Goal: Task Accomplishment & Management: Use online tool/utility

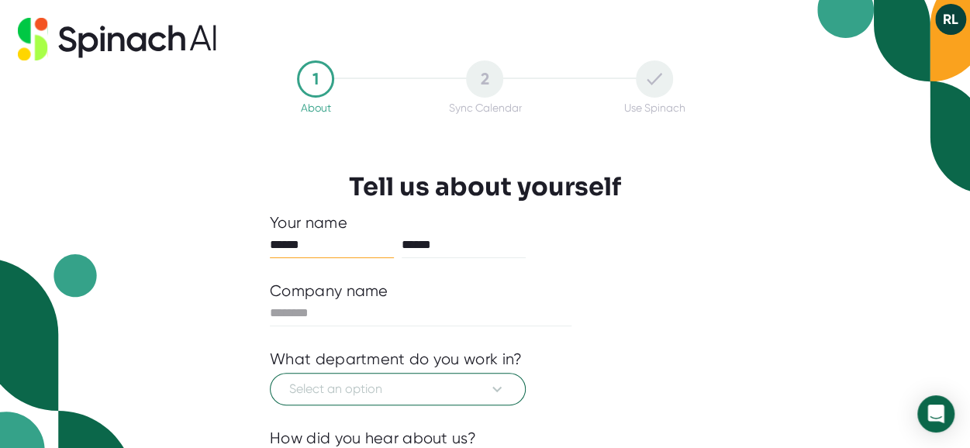
click at [921, 168] on img at bounding box center [893, 97] width 153 height 194
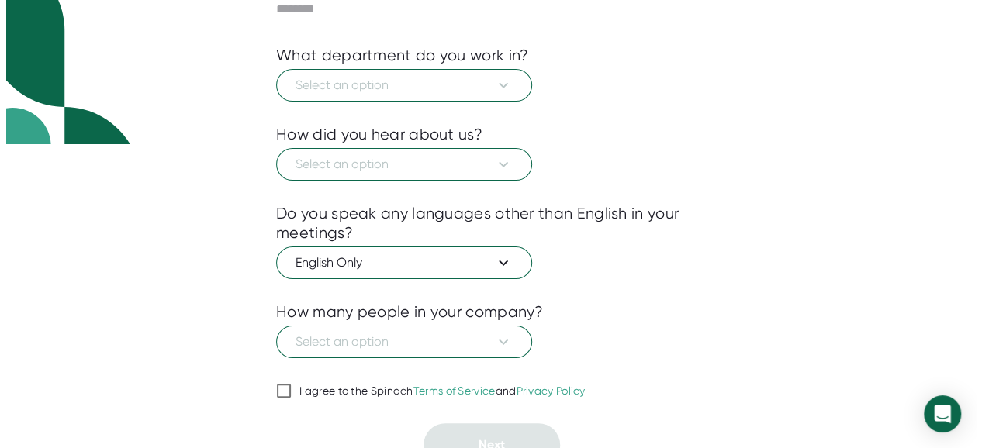
scroll to position [320, 0]
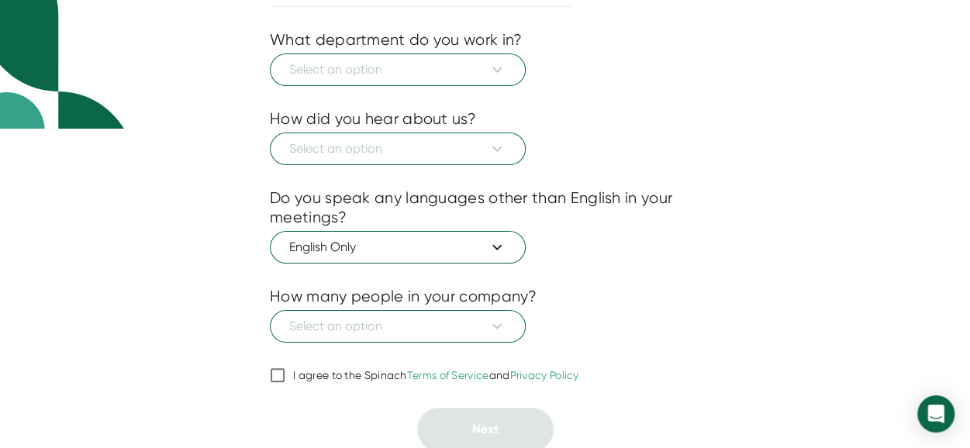
click at [280, 375] on input "I agree to the Spinach Terms of Service and Privacy Policy" at bounding box center [278, 375] width 16 height 19
checkbox input "true"
click at [460, 317] on span "Select an option" at bounding box center [397, 326] width 217 height 19
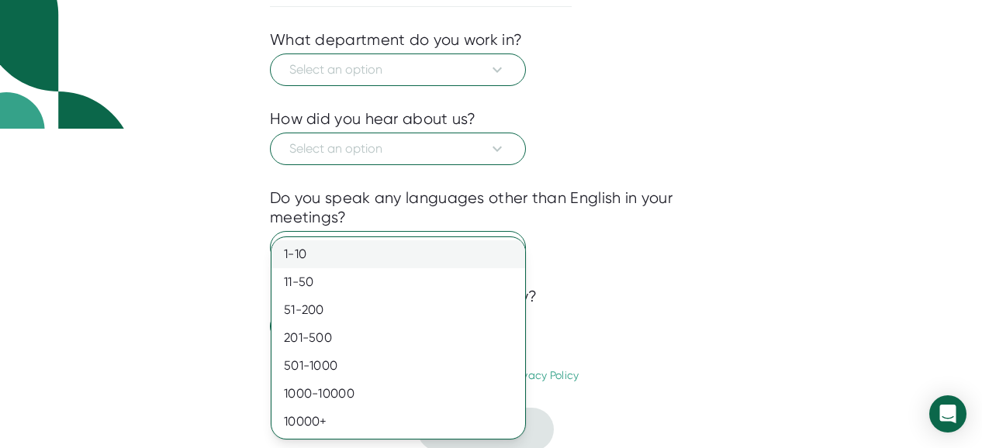
click at [391, 252] on div "1-10" at bounding box center [398, 254] width 254 height 28
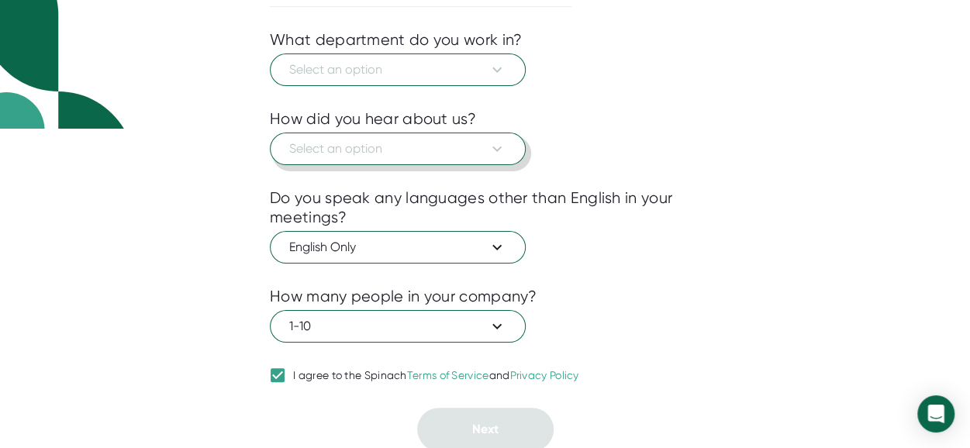
click at [382, 144] on span "Select an option" at bounding box center [397, 149] width 217 height 19
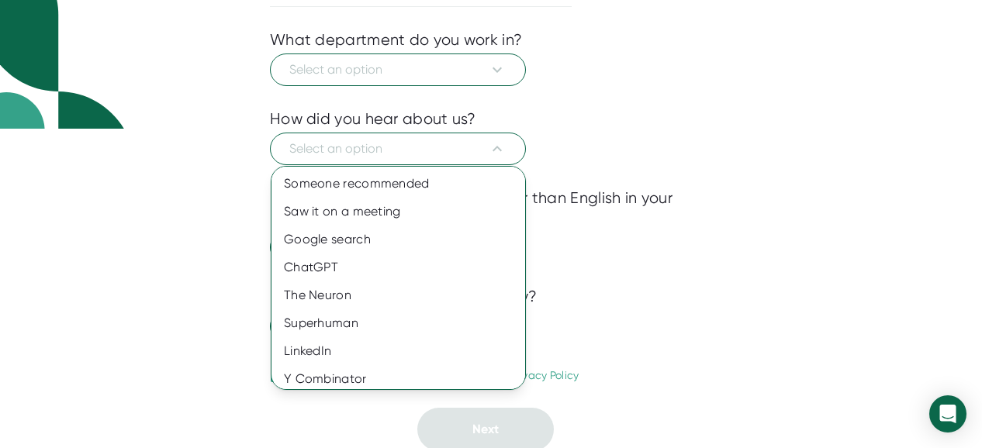
click at [583, 115] on div at bounding box center [491, 224] width 982 height 448
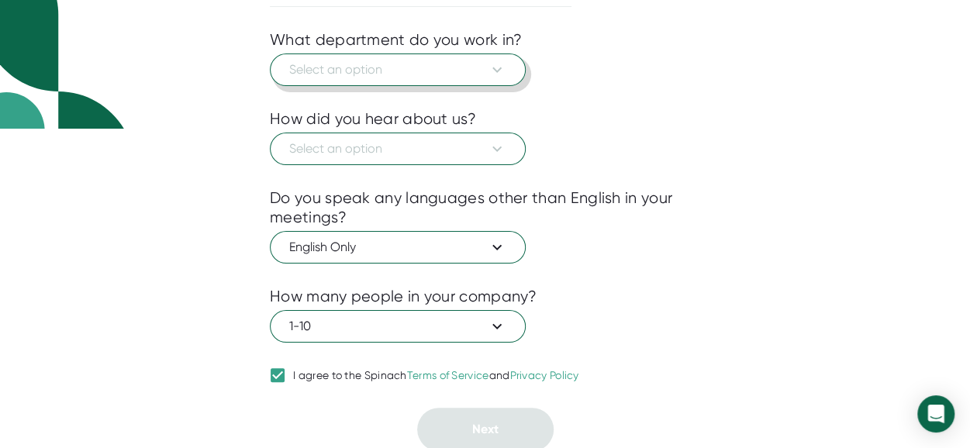
click at [460, 69] on span "Select an option" at bounding box center [397, 69] width 217 height 19
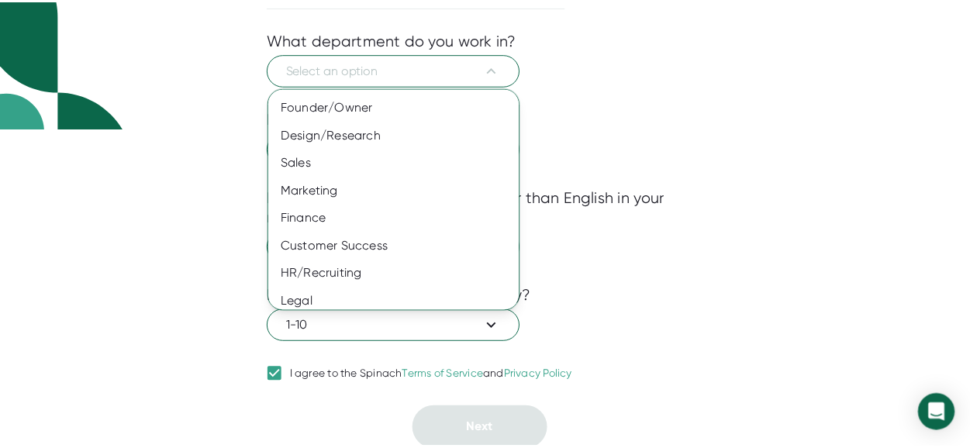
scroll to position [146, 0]
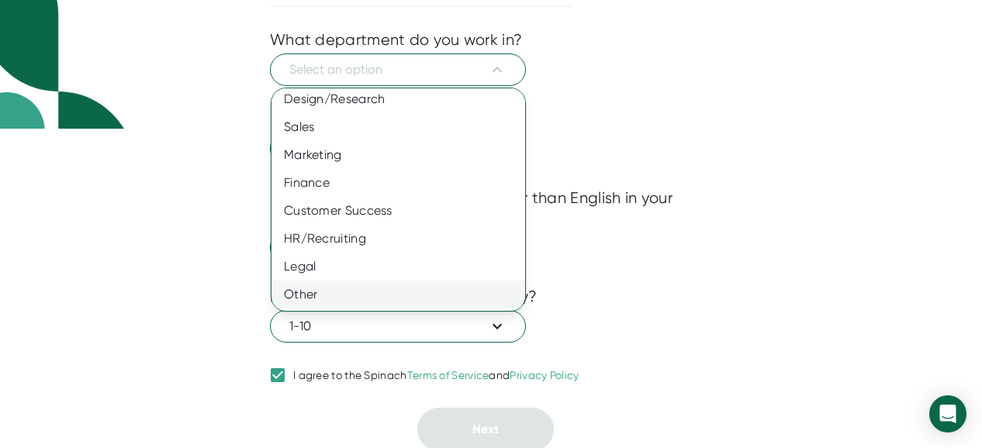
click at [384, 292] on div "Other" at bounding box center [403, 295] width 265 height 28
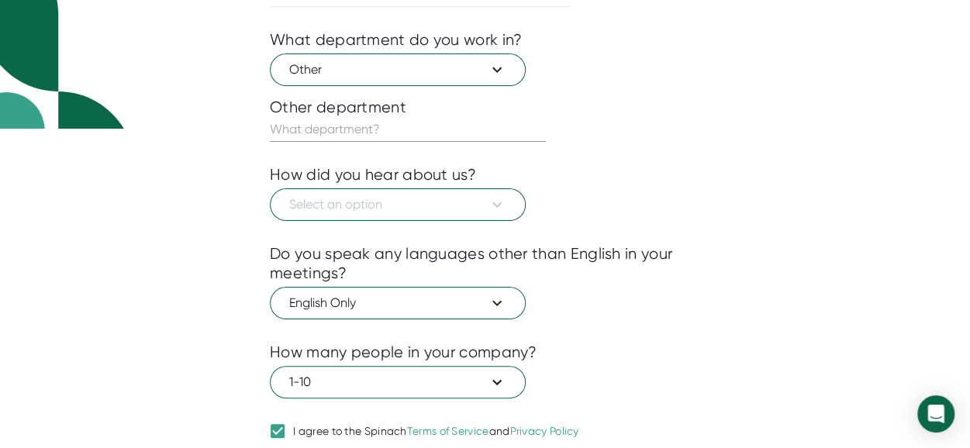
click at [384, 292] on div "Product Engineering Information Technology (IT) Operations Founder/Owner Design…" at bounding box center [485, 224] width 970 height 448
click at [326, 128] on input "text" at bounding box center [408, 129] width 276 height 25
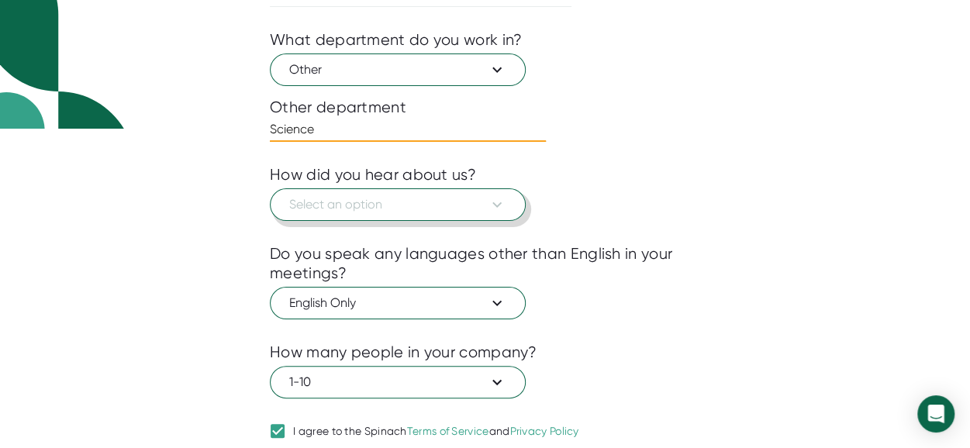
type input "Science"
click at [395, 214] on button "Select an option" at bounding box center [398, 204] width 256 height 33
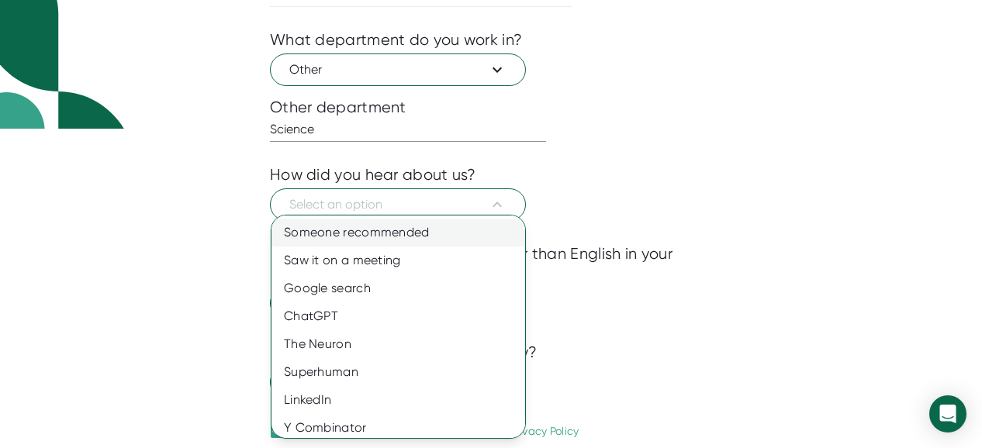
click at [401, 237] on div "Someone recommended" at bounding box center [403, 233] width 265 height 28
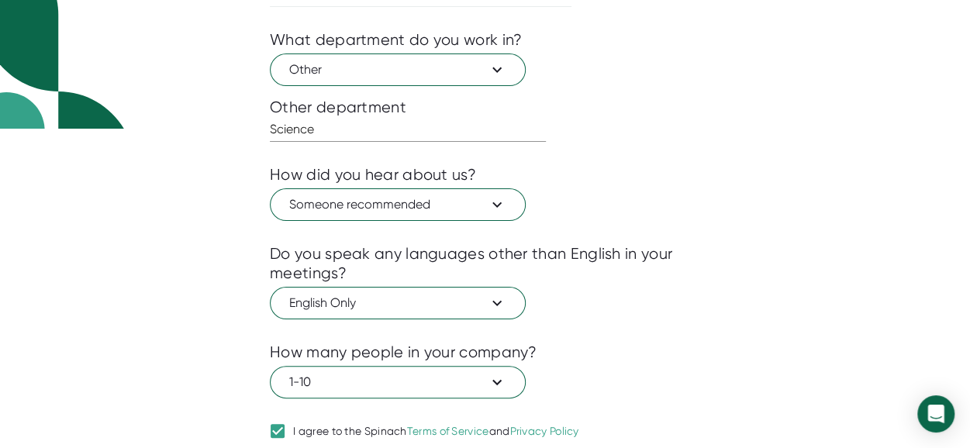
click at [588, 265] on div "Do you speak any languages other than English in your meetings?" at bounding box center [485, 263] width 430 height 39
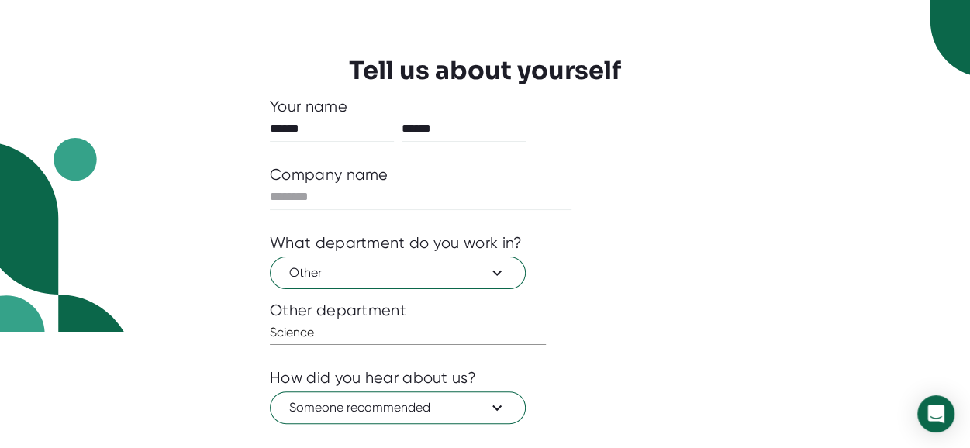
scroll to position [113, 0]
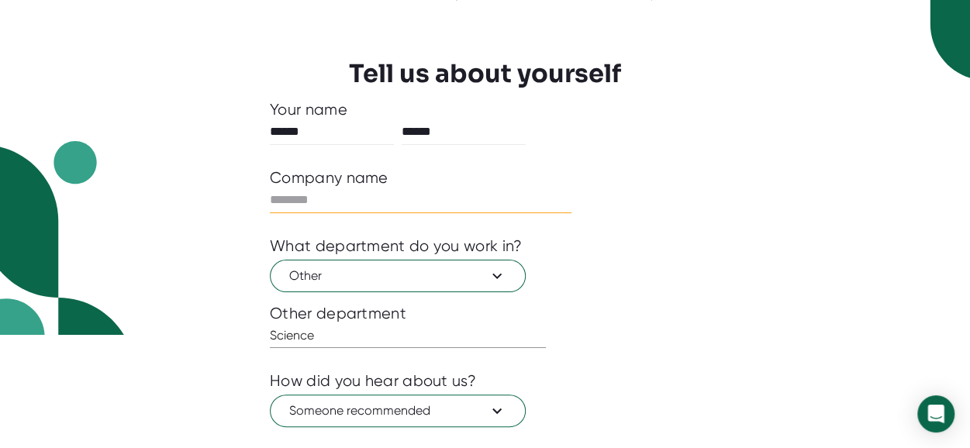
click at [305, 195] on input "text" at bounding box center [421, 200] width 302 height 25
type input "**********"
click at [796, 214] on div "**********" at bounding box center [485, 111] width 970 height 448
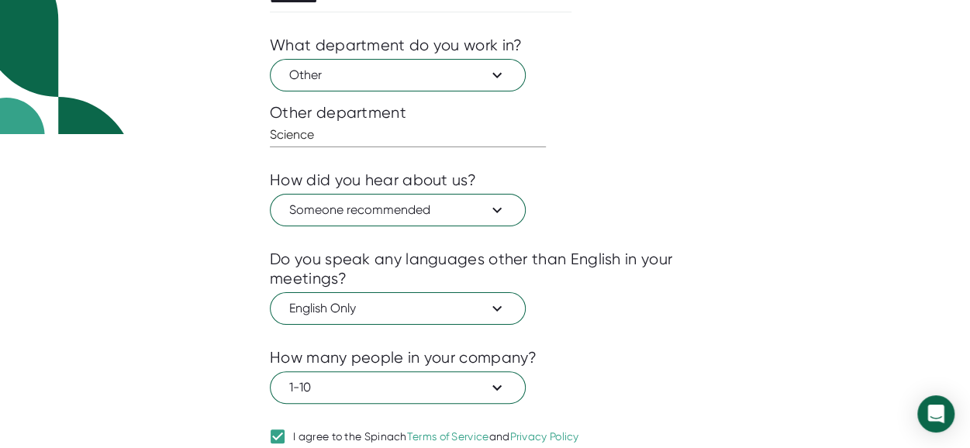
scroll to position [375, 0]
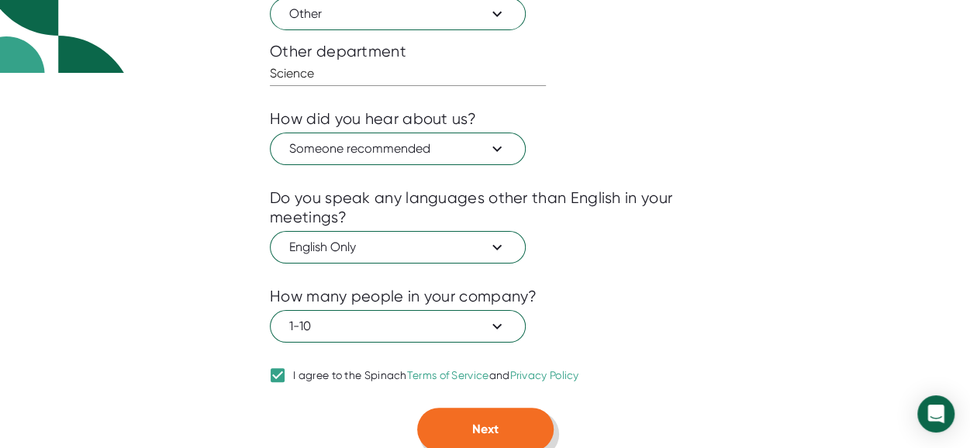
click at [519, 423] on button "Next" at bounding box center [485, 429] width 136 height 43
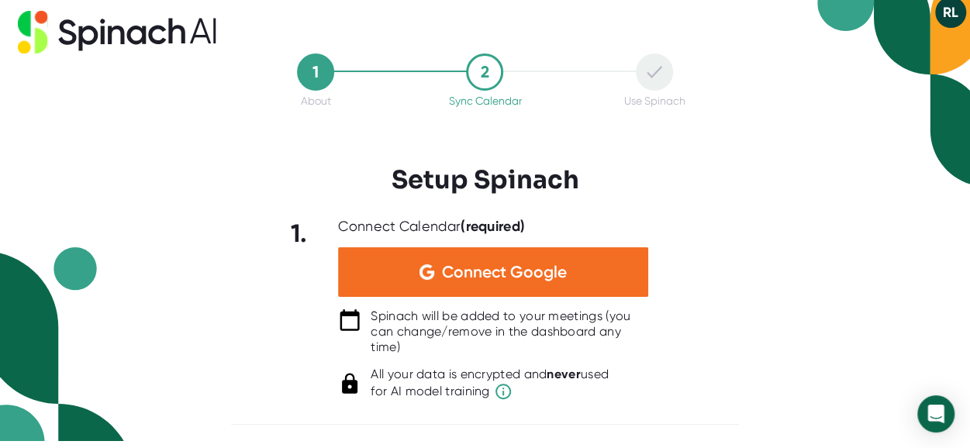
scroll to position [5, 0]
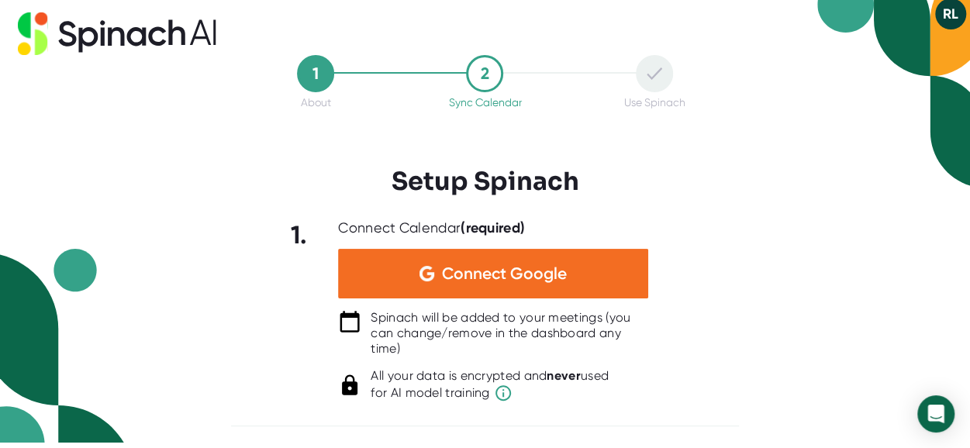
click at [698, 209] on div at bounding box center [485, 207] width 508 height 23
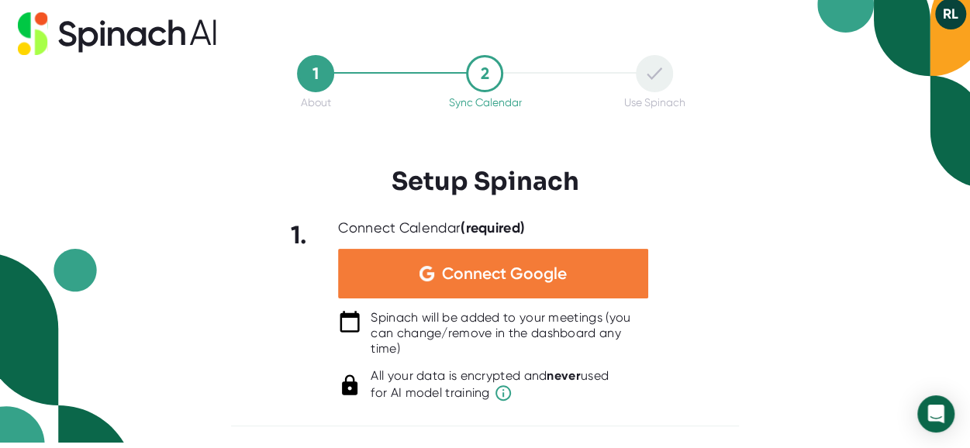
click at [595, 257] on div "Connect Google" at bounding box center [493, 274] width 310 height 50
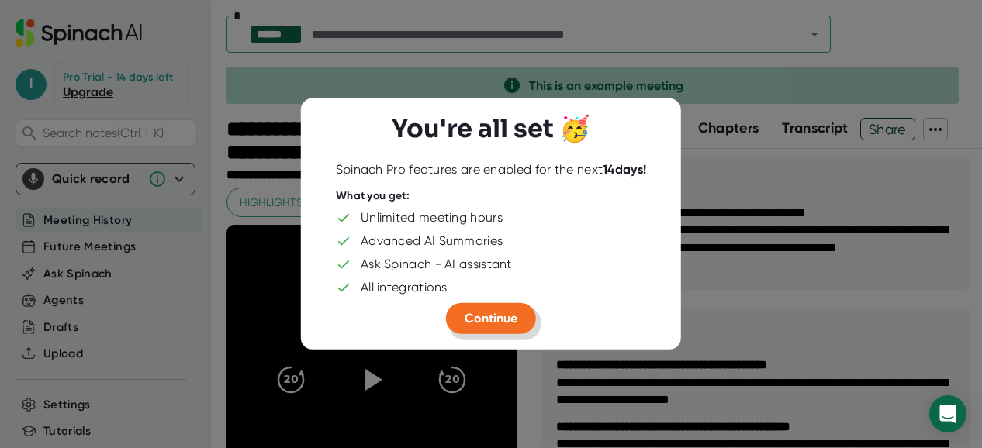
click at [508, 316] on span "Continue" at bounding box center [491, 318] width 53 height 15
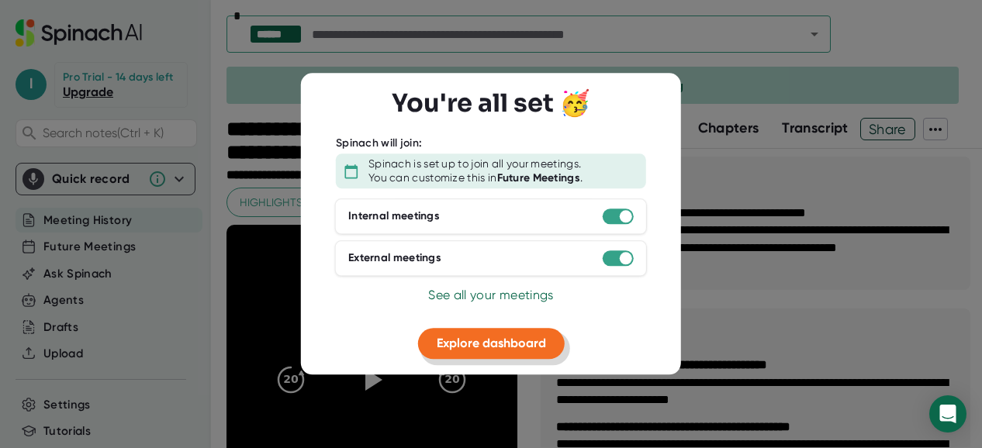
click at [498, 347] on span "Explore dashboard" at bounding box center [491, 343] width 109 height 15
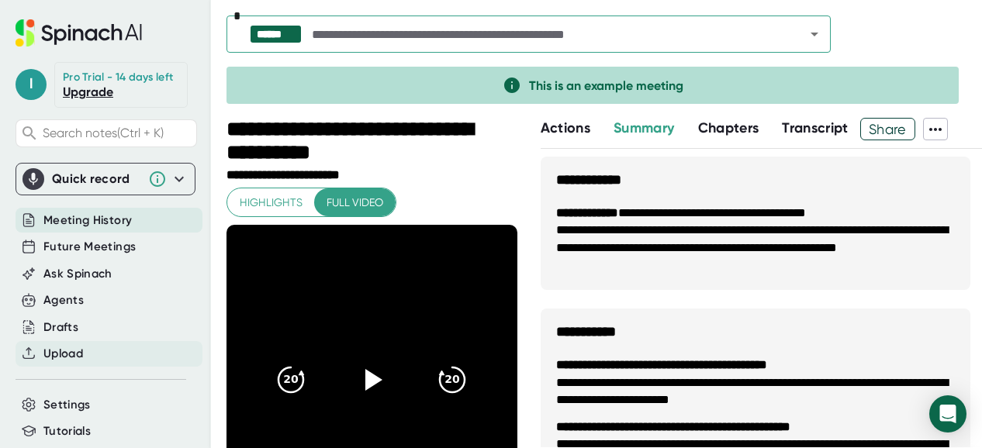
click at [92, 362] on div "Upload" at bounding box center [109, 354] width 187 height 26
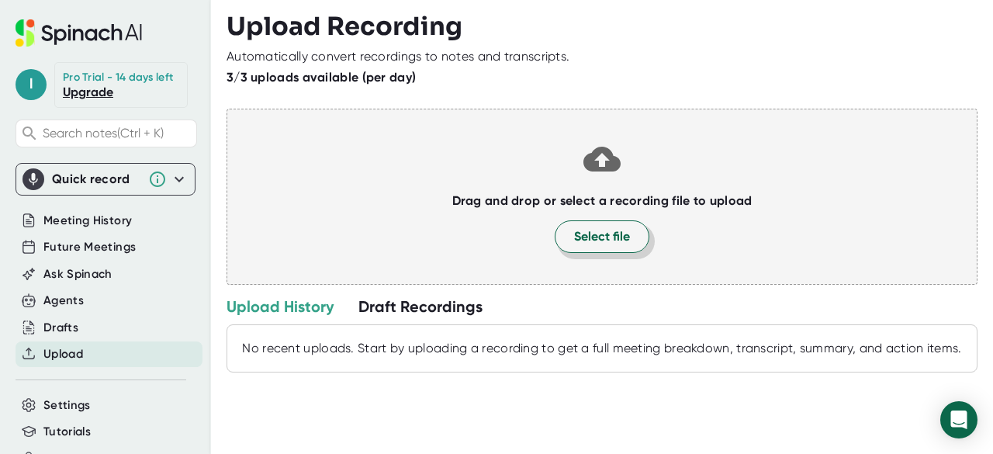
click at [574, 233] on span "Select file" at bounding box center [602, 236] width 56 height 19
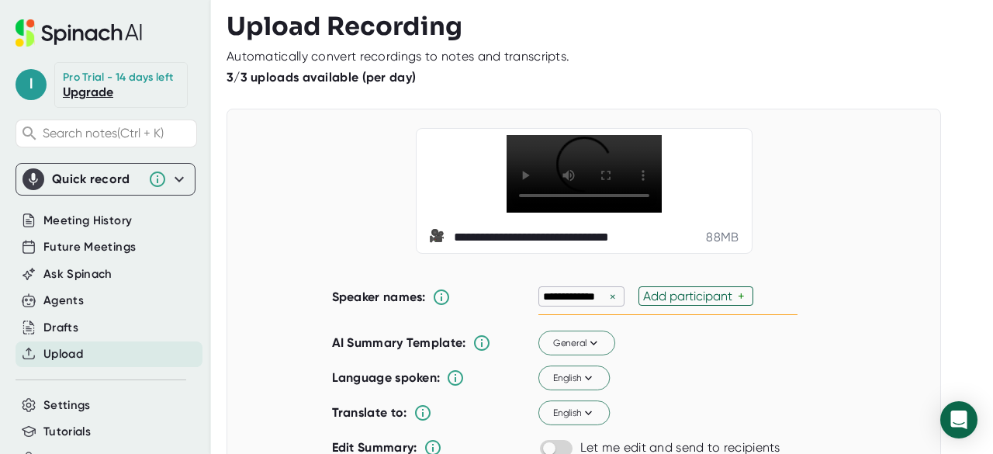
click at [606, 304] on div "×" at bounding box center [613, 296] width 14 height 15
click at [608, 303] on div "Add participant" at bounding box center [590, 295] width 95 height 15
type input "[PERSON_NAME]"
click at [608, 315] on div "******* × Add participant +" at bounding box center [667, 296] width 259 height 36
click at [642, 303] on div "Add participant" at bounding box center [667, 295] width 95 height 15
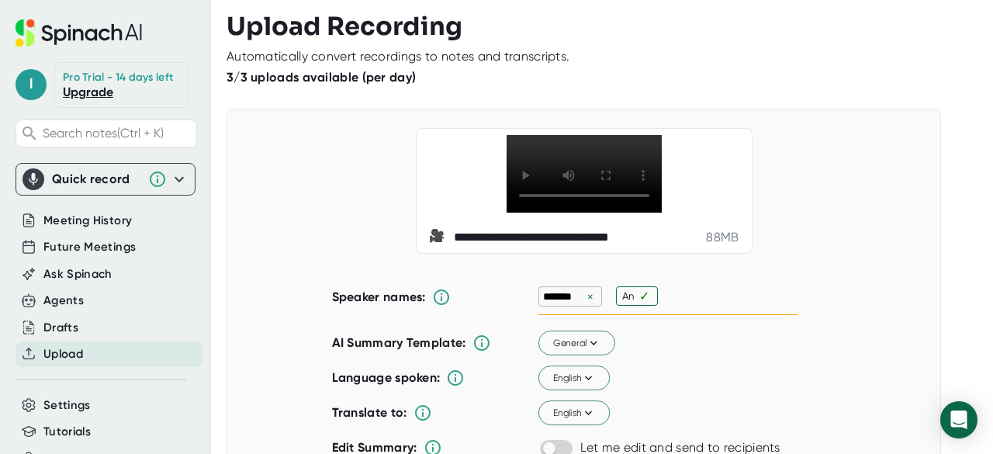
type input "[PERSON_NAME]"
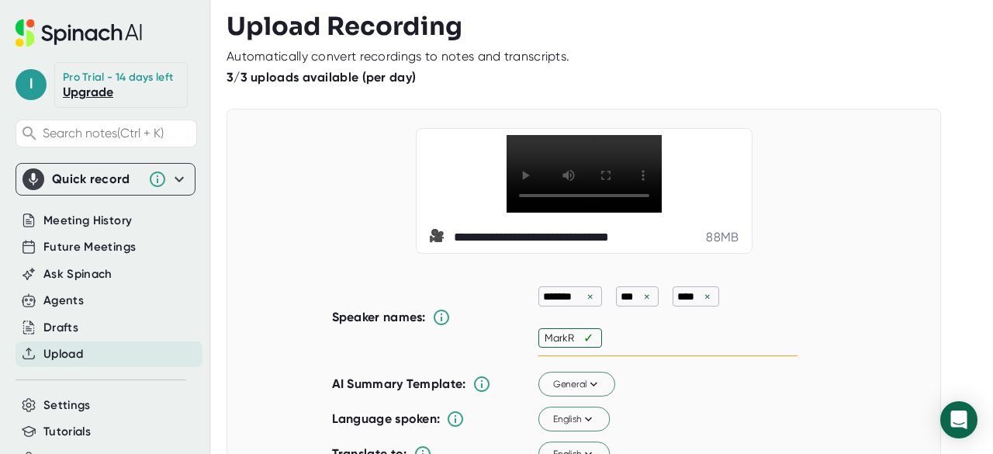
type input "Mark"
type input "[PERSON_NAME]"
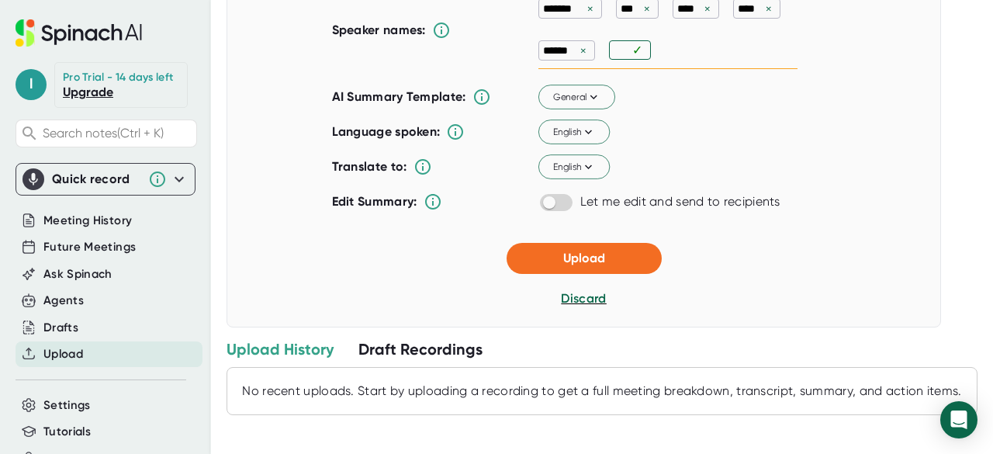
scroll to position [306, 0]
click at [620, 274] on button "Upload" at bounding box center [583, 258] width 155 height 31
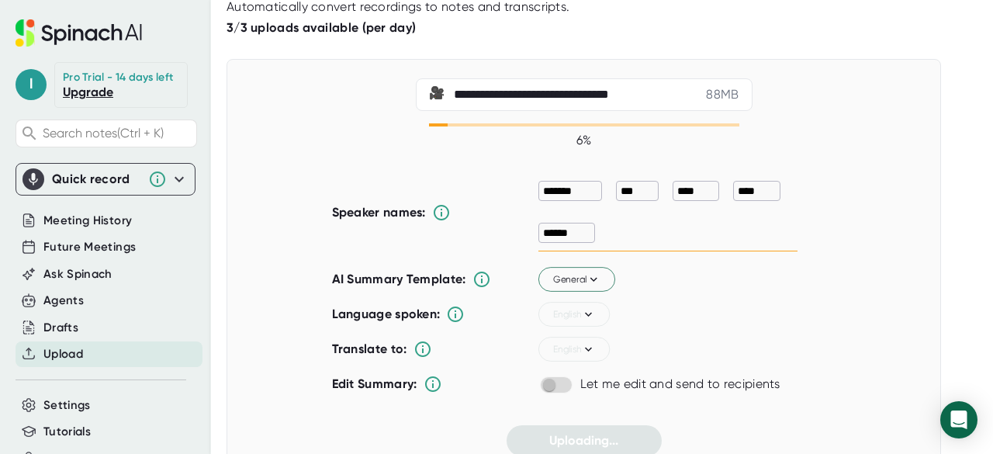
scroll to position [0, 0]
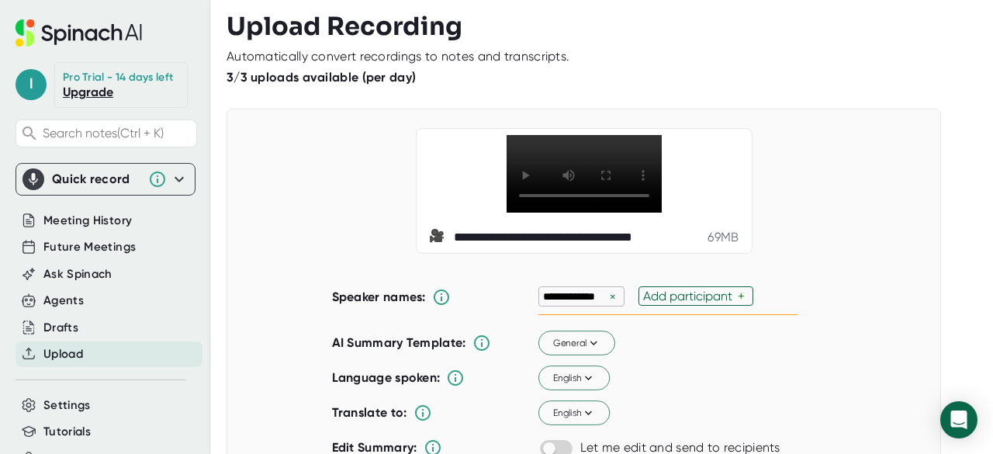
click at [606, 304] on div "×" at bounding box center [613, 296] width 14 height 15
click at [591, 303] on div "Add participant" at bounding box center [590, 295] width 95 height 15
type input "[PERSON_NAME]"
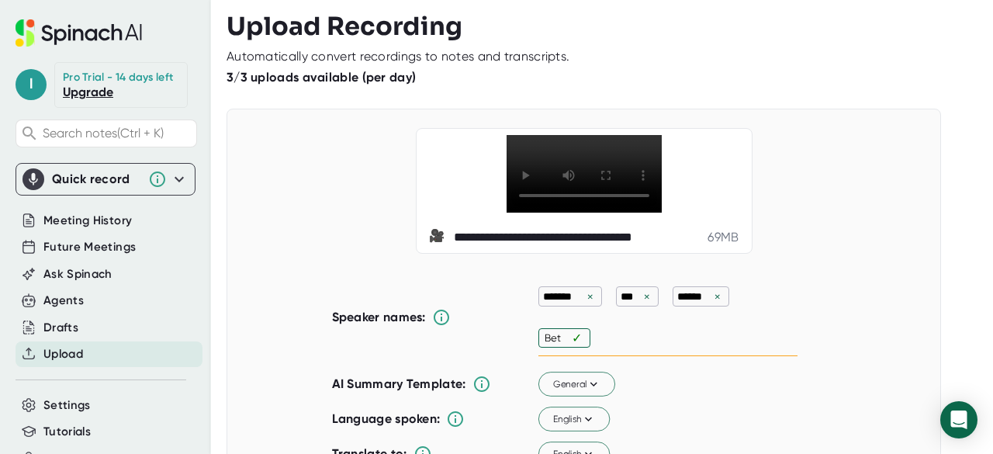
type input "[PERSON_NAME]"
type input "Mark"
click at [854, 235] on div "**********" at bounding box center [583, 191] width 675 height 126
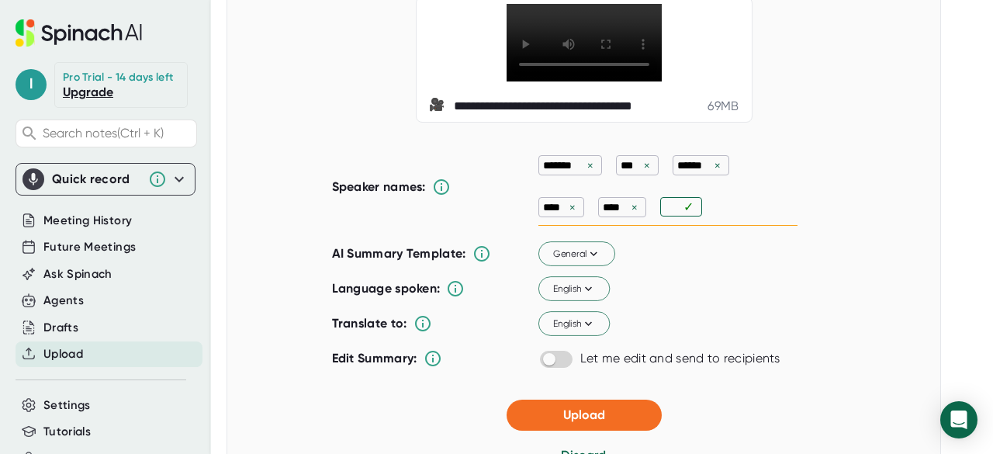
scroll to position [172, 0]
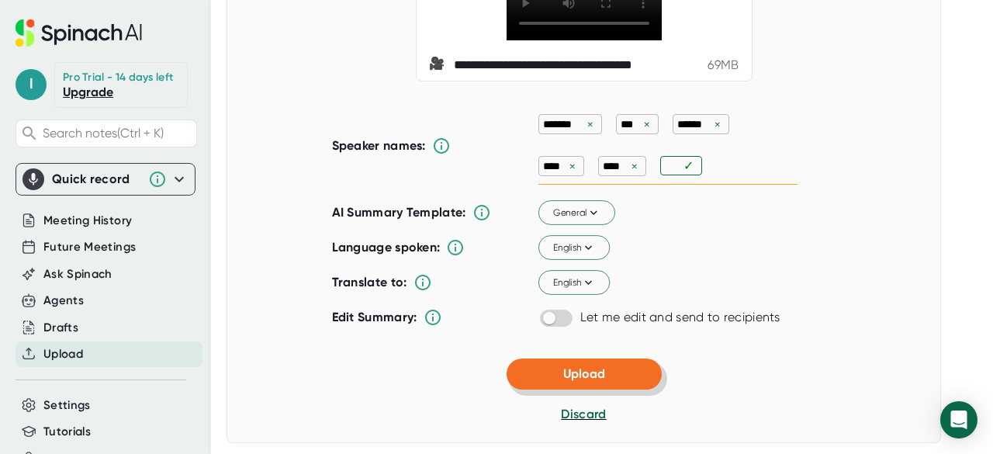
click at [596, 381] on span "Upload" at bounding box center [584, 373] width 42 height 15
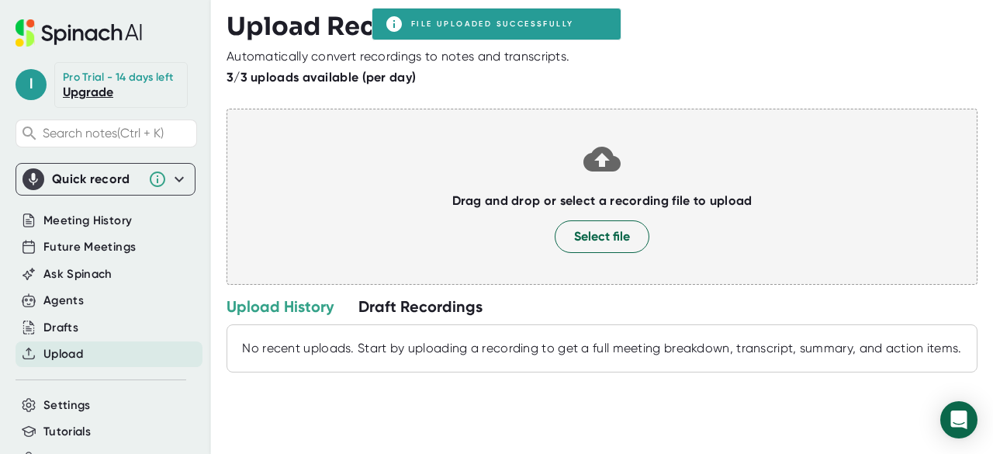
scroll to position [0, 0]
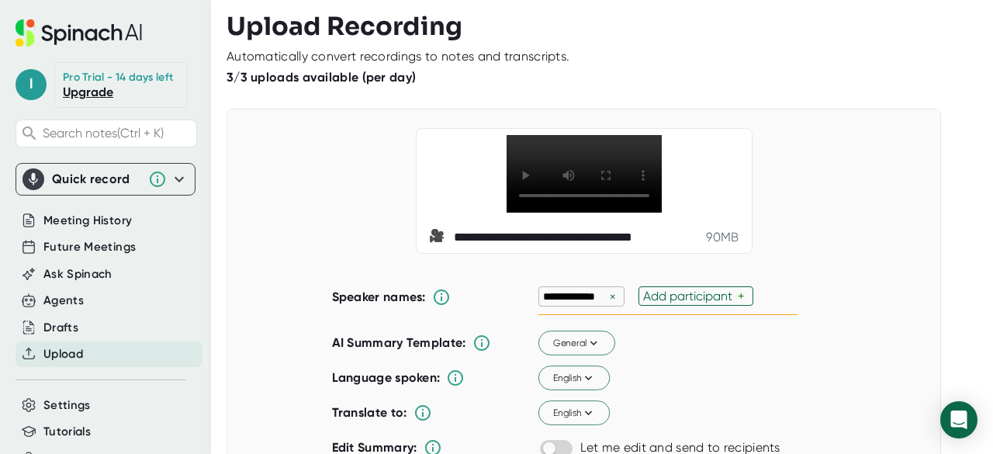
click at [606, 304] on div "×" at bounding box center [613, 296] width 14 height 15
drag, startPoint x: 605, startPoint y: 340, endPoint x: 608, endPoint y: 328, distance: 12.0
click at [608, 303] on div "Add participant" at bounding box center [590, 295] width 95 height 15
type input "[PERSON_NAME]"
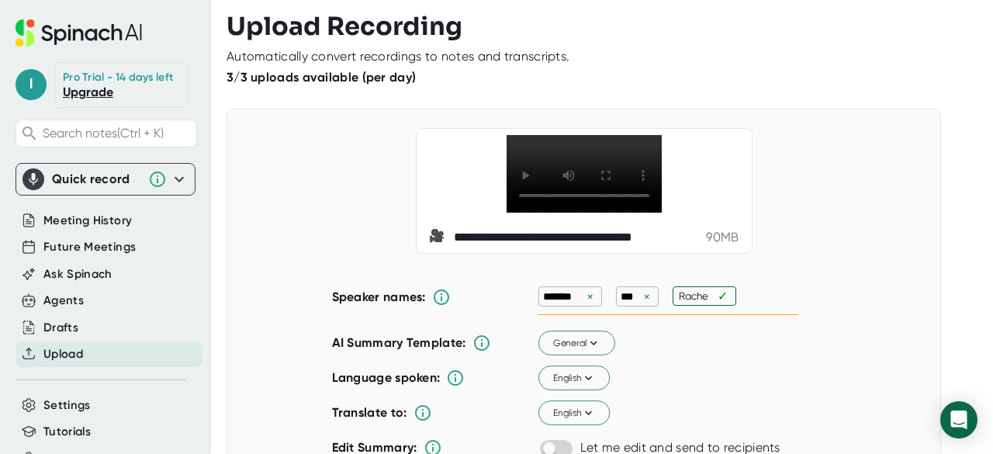
type input "[PERSON_NAME]"
click at [752, 302] on input "text" at bounding box center [757, 295] width 19 height 13
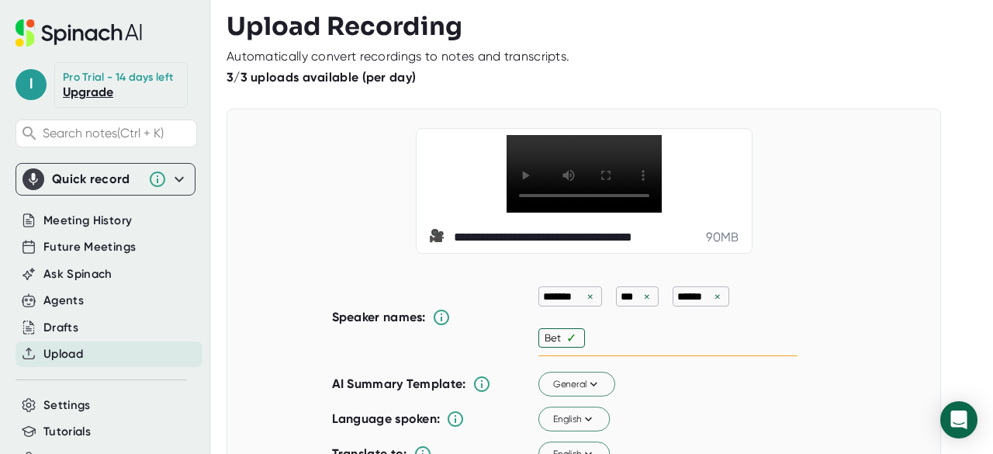
type input "[PERSON_NAME]"
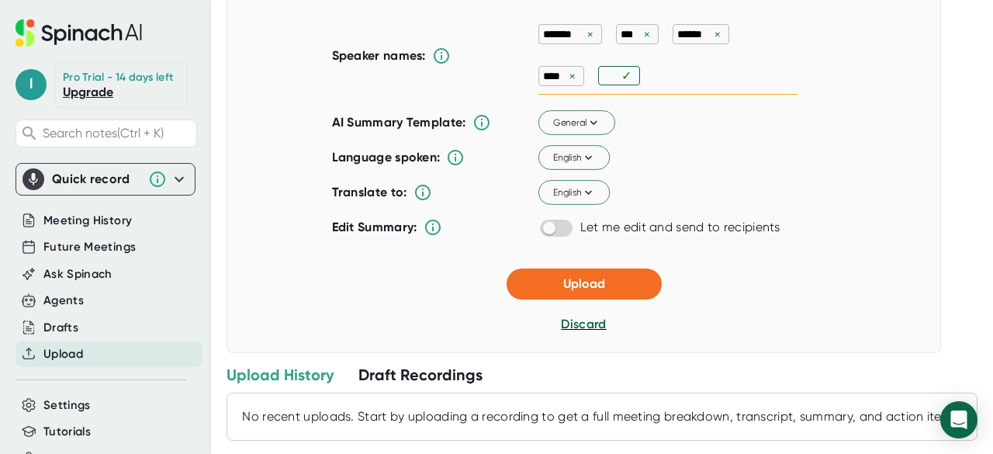
scroll to position [265, 0]
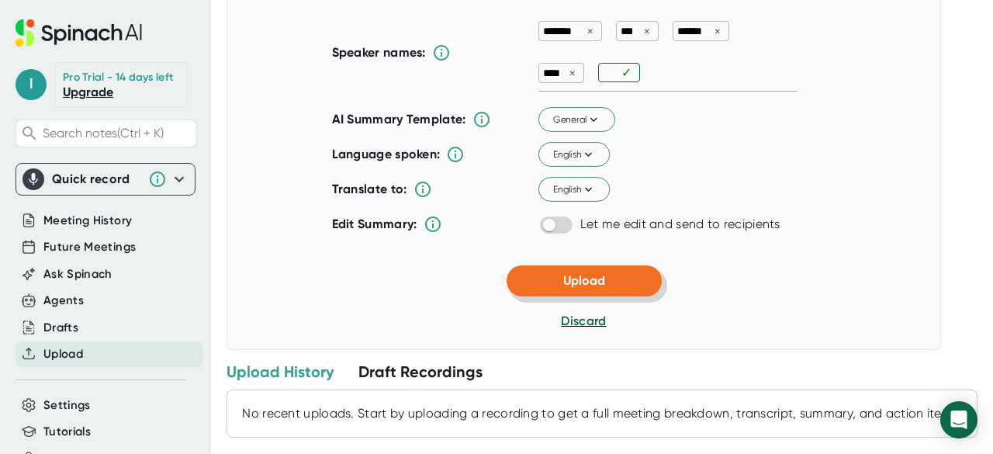
click at [618, 296] on button "Upload" at bounding box center [583, 280] width 155 height 31
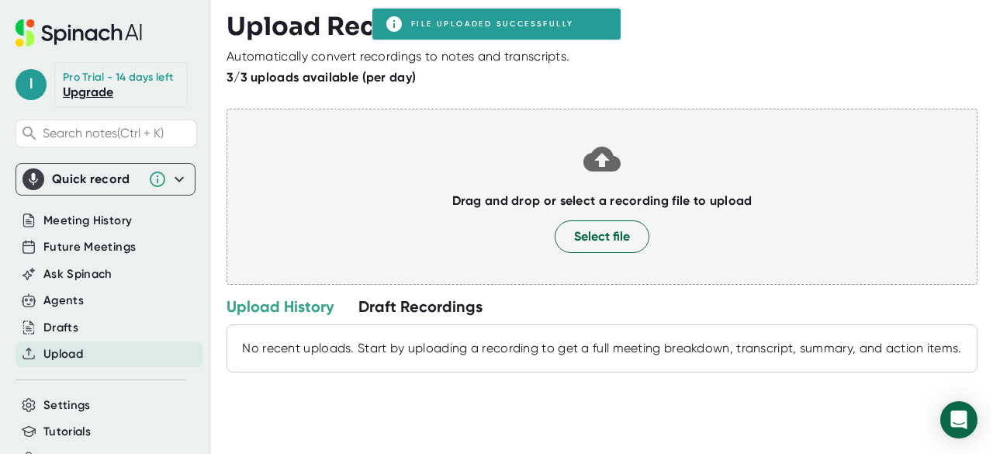
scroll to position [0, 0]
